Goal: Ask a question

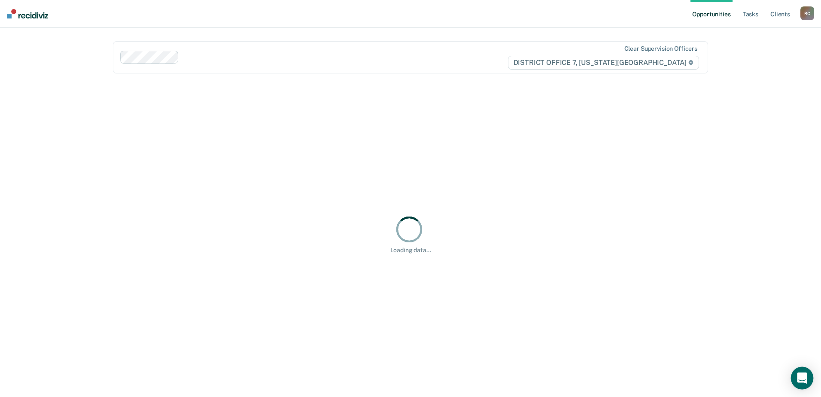
click at [805, 379] on icon "Open Intercom Messenger" at bounding box center [802, 377] width 10 height 11
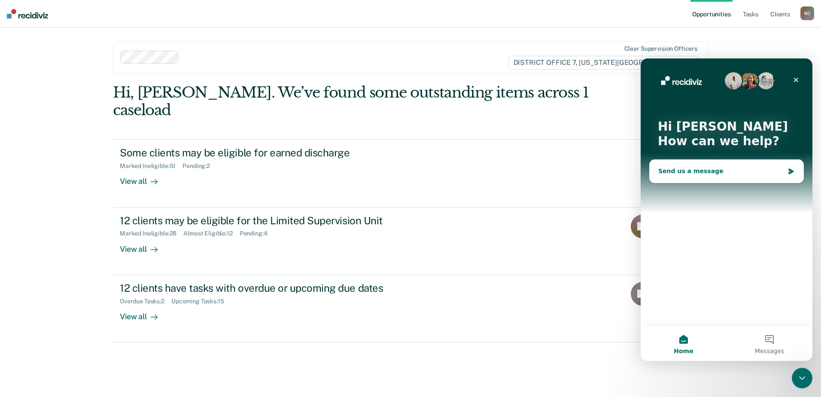
click at [707, 170] on div "Send us a message" at bounding box center [721, 171] width 126 height 9
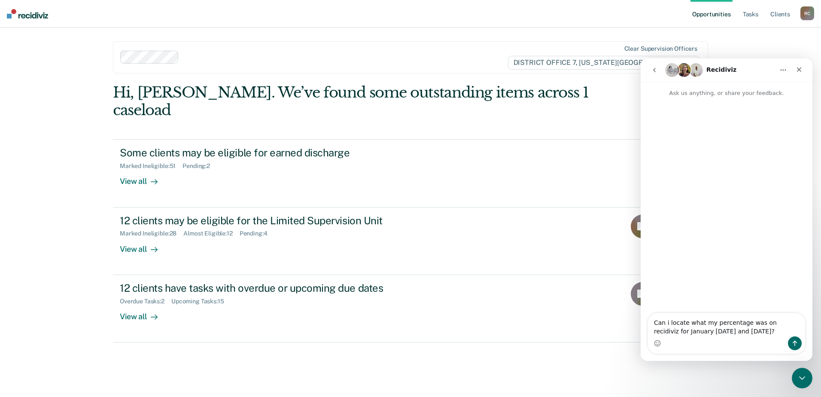
type textarea "Can i locate what my percentage was on recidiviz for January [DATE] and [DATE]?"
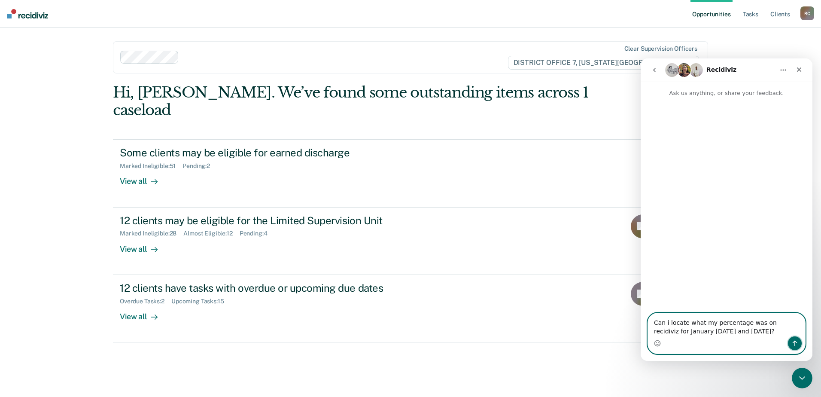
click at [796, 342] on icon "Send a message…" at bounding box center [794, 342] width 7 height 7
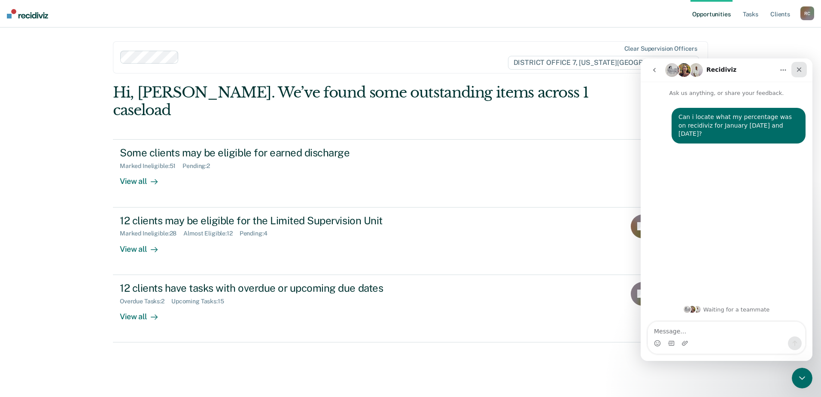
click at [800, 64] on div "Close" at bounding box center [798, 69] width 15 height 15
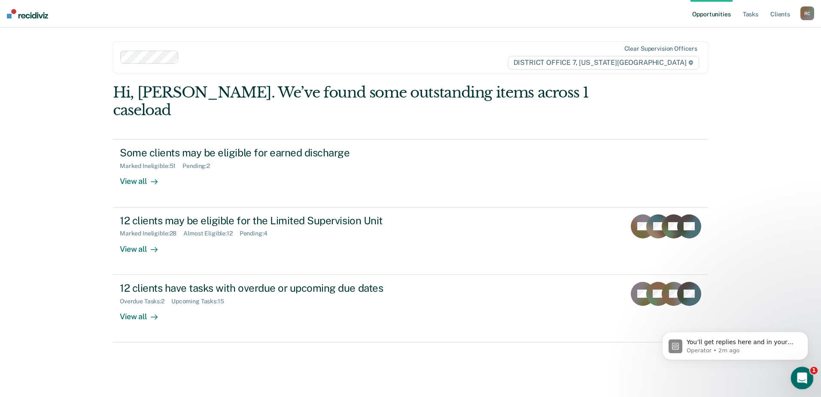
click at [798, 378] on icon "Open Intercom Messenger" at bounding box center [800, 376] width 6 height 7
